Goal: Complete application form

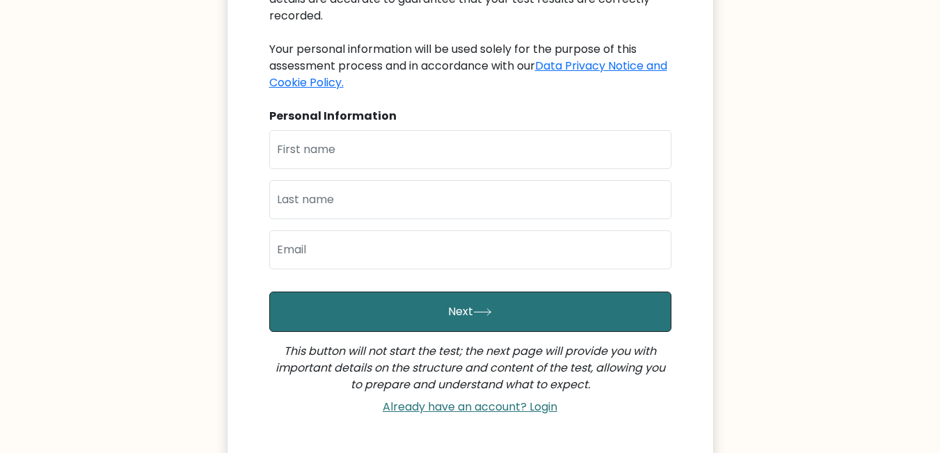
scroll to position [139, 0]
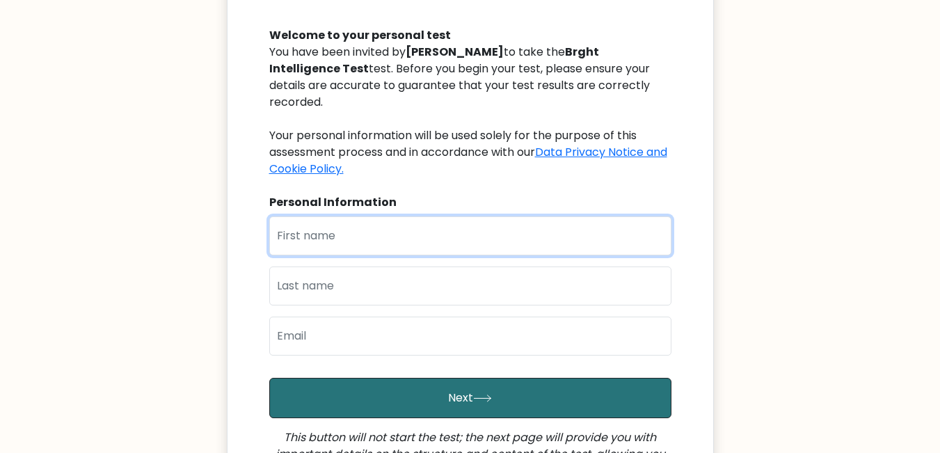
click at [432, 220] on input "text" at bounding box center [470, 235] width 402 height 39
type input "[PERSON_NAME]"
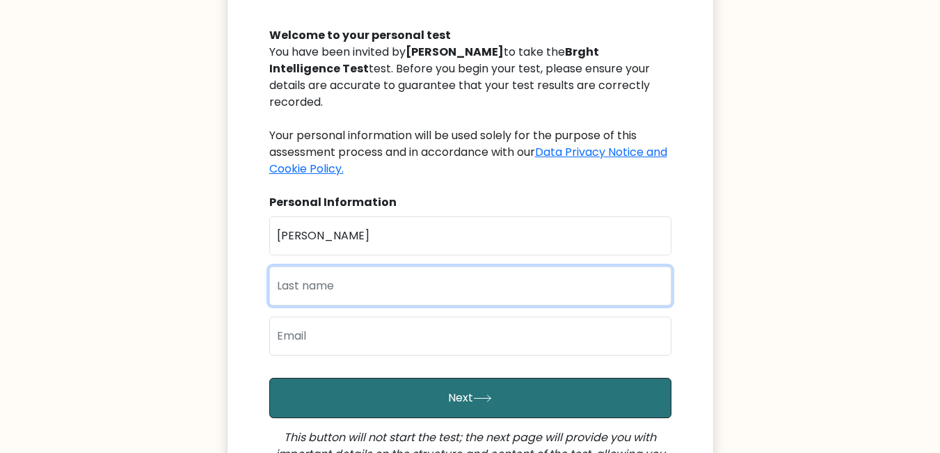
drag, startPoint x: 414, startPoint y: 238, endPoint x: 360, endPoint y: 273, distance: 64.4
click at [360, 273] on input "text" at bounding box center [470, 285] width 402 height 39
type input "[PERSON_NAME]"
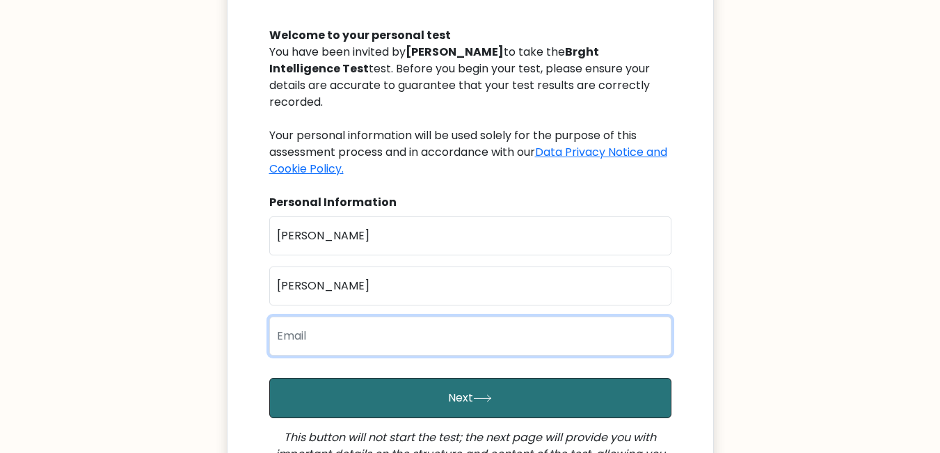
click at [371, 321] on input "email" at bounding box center [470, 335] width 402 height 39
type input "[EMAIL_ADDRESS][DOMAIN_NAME]"
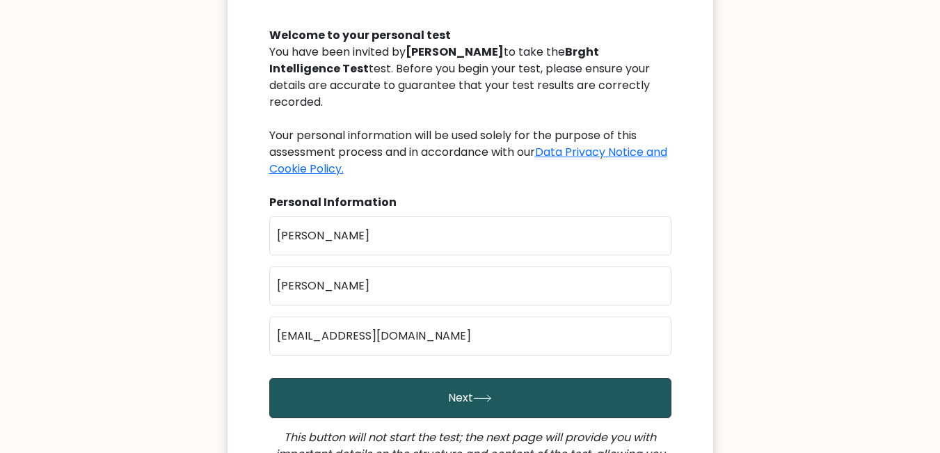
click at [418, 378] on button "Next" at bounding box center [470, 398] width 402 height 40
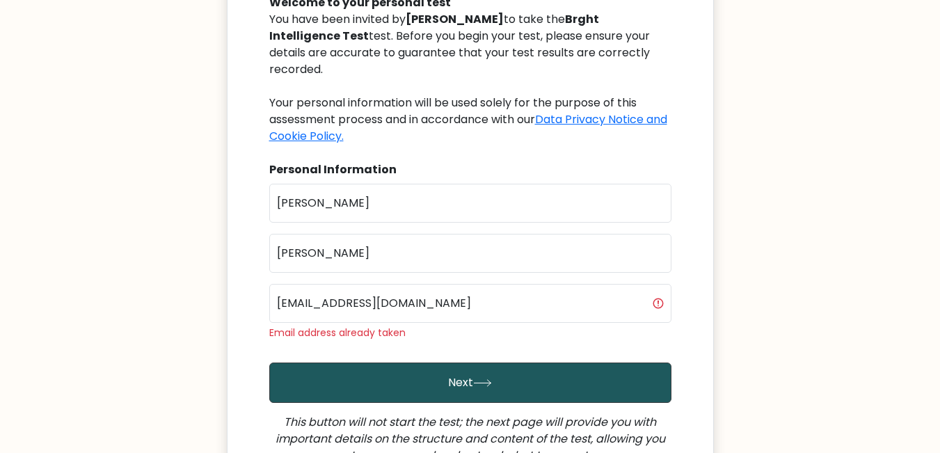
scroll to position [139, 0]
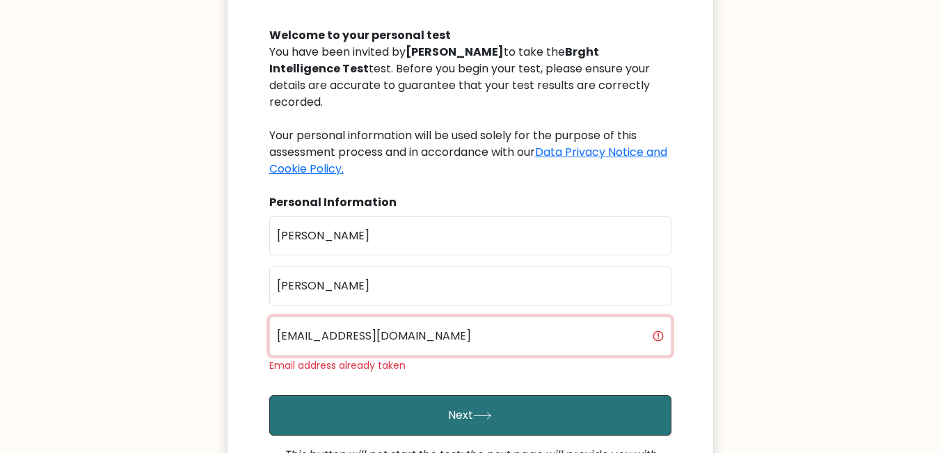
click at [463, 330] on input "[EMAIL_ADDRESS][DOMAIN_NAME]" at bounding box center [470, 335] width 402 height 39
click at [632, 325] on input "[EMAIL_ADDRESS][DOMAIN_NAME]" at bounding box center [470, 335] width 402 height 39
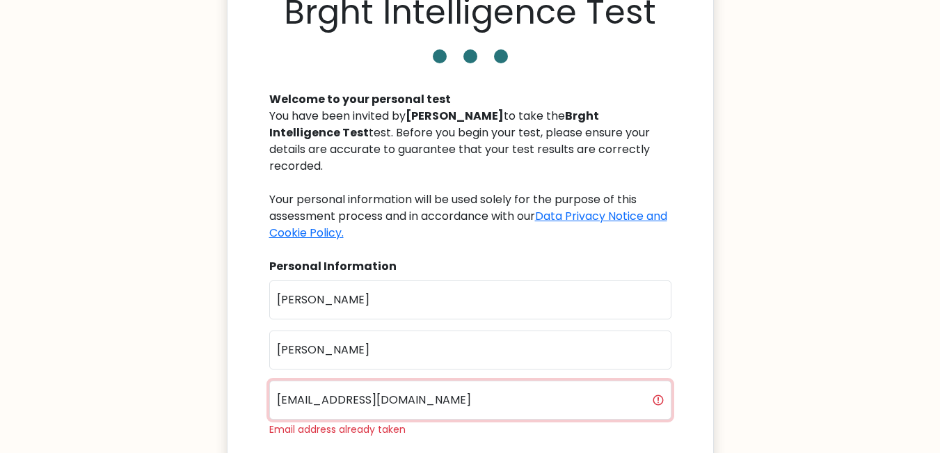
scroll to position [0, 0]
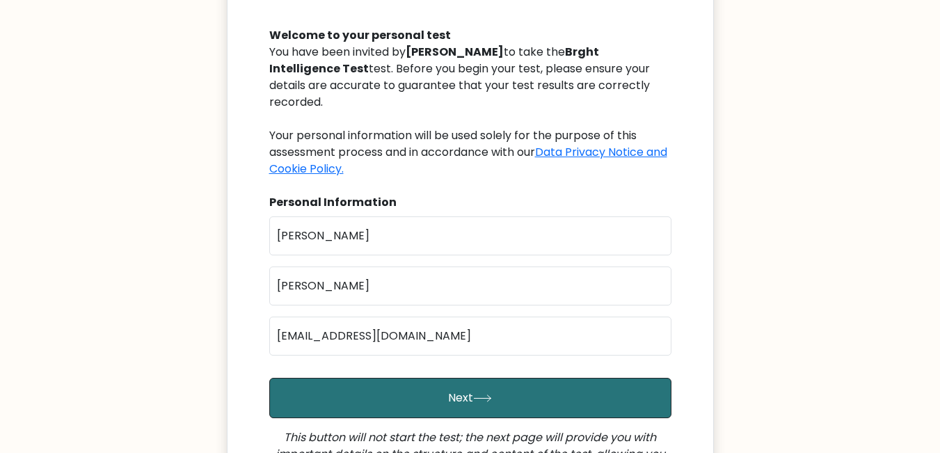
scroll to position [139, 0]
